Goal: Find specific page/section: Find specific page/section

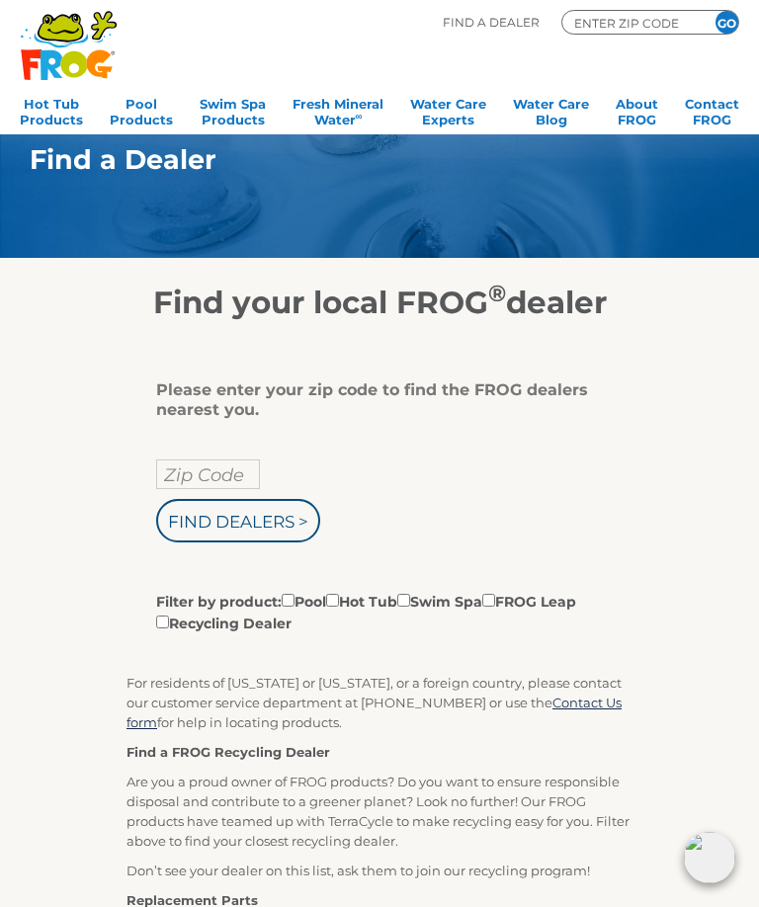
click at [229, 475] on input "Zip Code" at bounding box center [208, 474] width 104 height 30
type input "Zip Code"
click at [236, 480] on input "text" at bounding box center [208, 474] width 104 height 30
type input "68333"
click at [280, 529] on input "Find Dealers >" at bounding box center [238, 520] width 164 height 43
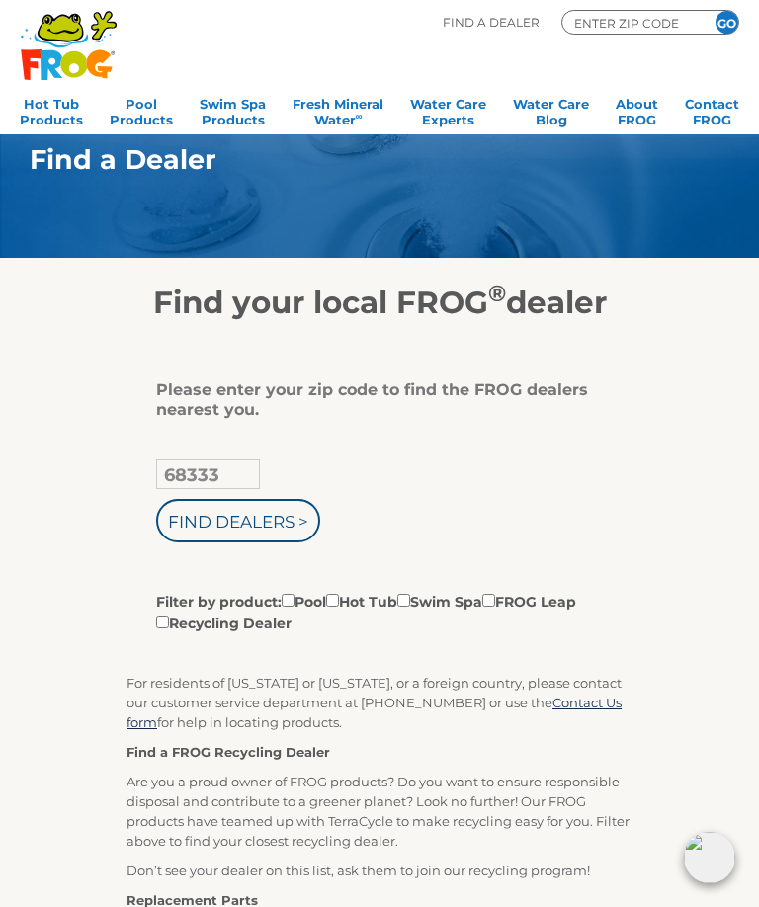
click at [289, 606] on input "Filter by product: Pool Hot Tub Swim Spa FROG Leap Recycling Dealer" at bounding box center [288, 600] width 13 height 13
checkbox input "true"
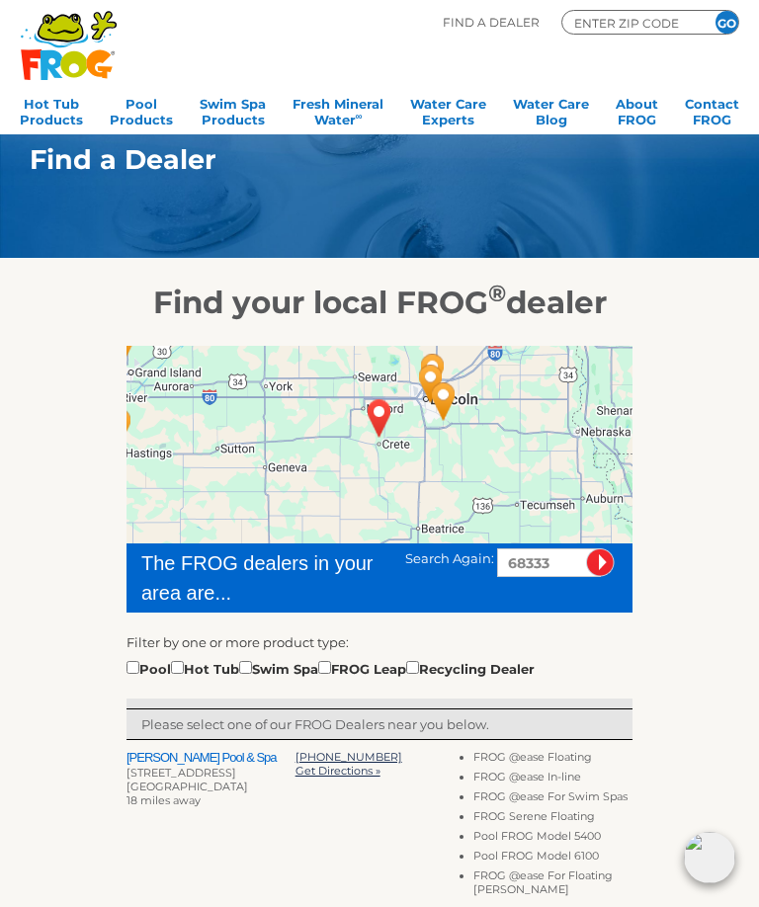
click at [139, 668] on input "checkbox" at bounding box center [132, 667] width 13 height 13
checkbox input "true"
